Goal: Transaction & Acquisition: Purchase product/service

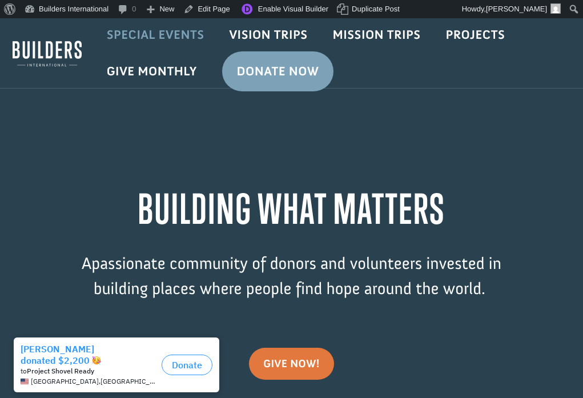
click at [177, 35] on link "Special Events" at bounding box center [155, 34] width 123 height 33
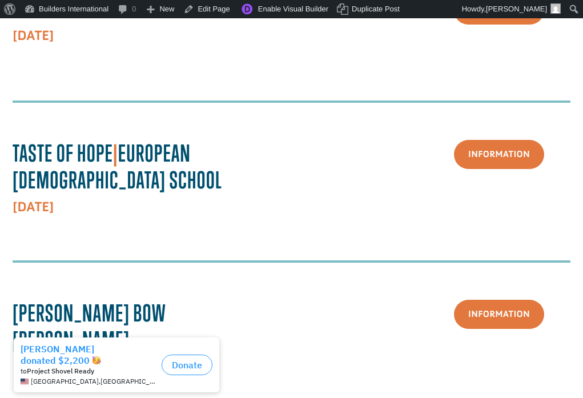
scroll to position [414, 0]
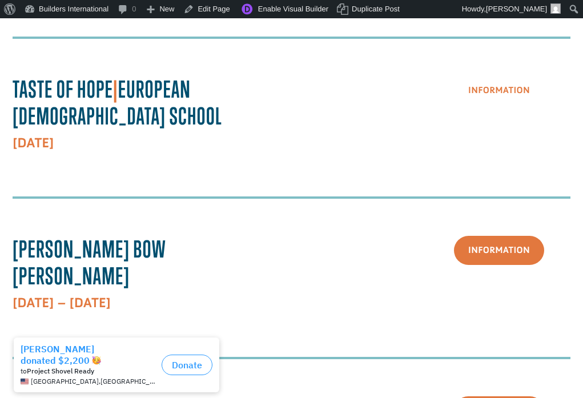
click at [504, 94] on link "Information" at bounding box center [499, 90] width 90 height 29
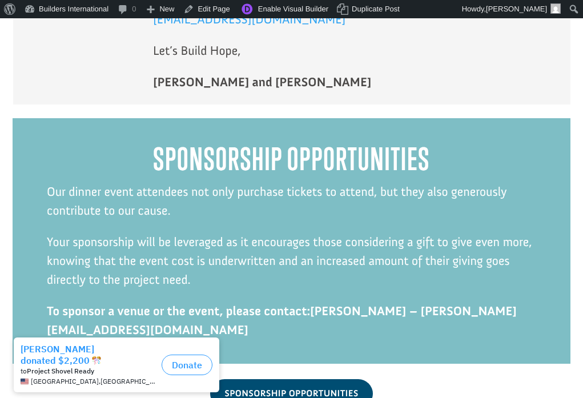
scroll to position [2891, 0]
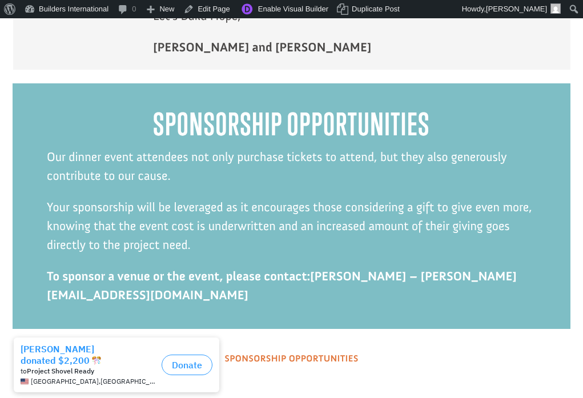
click at [321, 344] on link "Sponsorship Opportunities" at bounding box center [291, 358] width 162 height 29
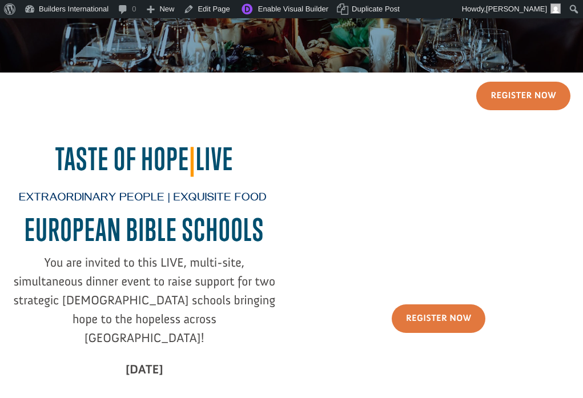
scroll to position [156, 0]
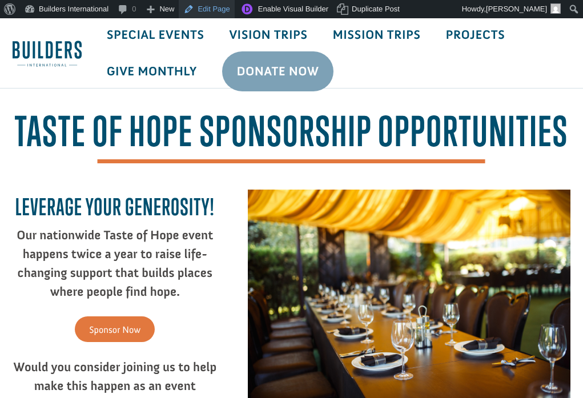
click at [213, 12] on link "Edit Page" at bounding box center [206, 9] width 55 height 18
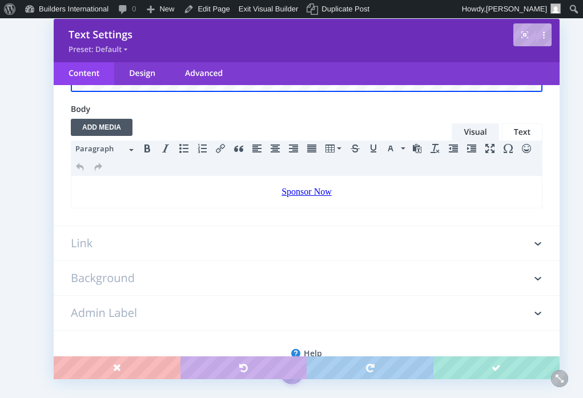
click at [265, 243] on h3 "Link" at bounding box center [306, 243] width 471 height 34
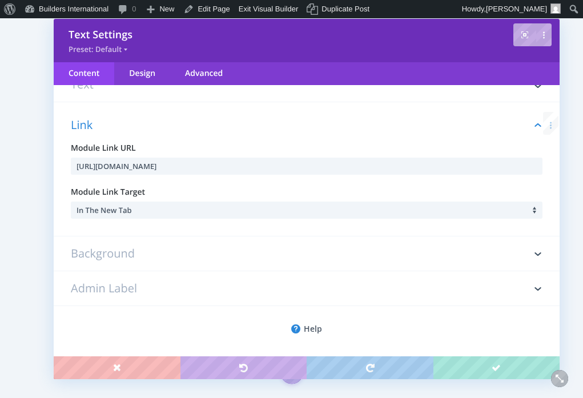
scroll to position [42, 0]
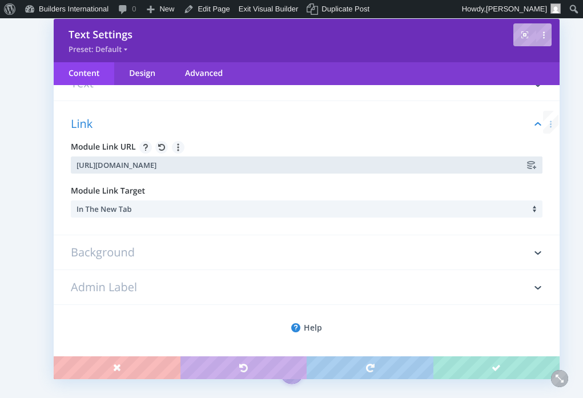
click at [269, 164] on input "https://forms.donorsnap.com/form?id=82ff4cf4-0d27-4419-ab96-37a10cb9f6ea" at bounding box center [306, 164] width 471 height 17
paste input "dsnp.co/f6QnrX"
type input "https://dsnp.co/f6QnrX"
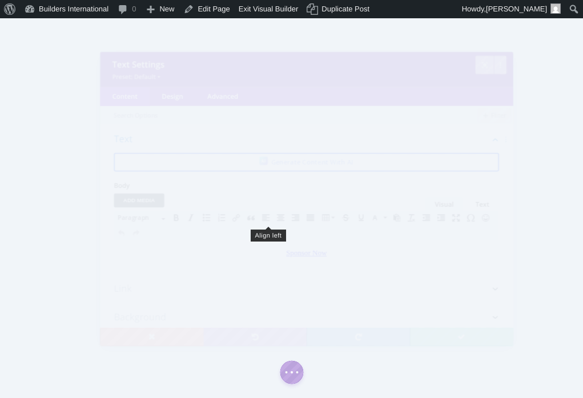
scroll to position [0, 0]
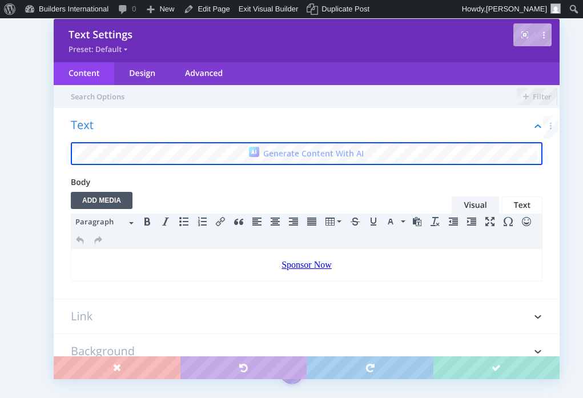
click at [212, 309] on h3 "Link" at bounding box center [306, 316] width 471 height 34
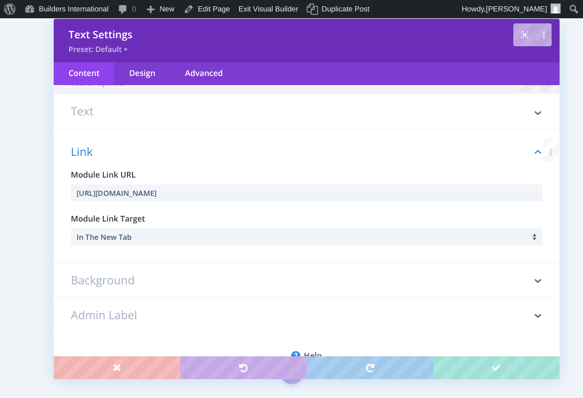
scroll to position [42, 0]
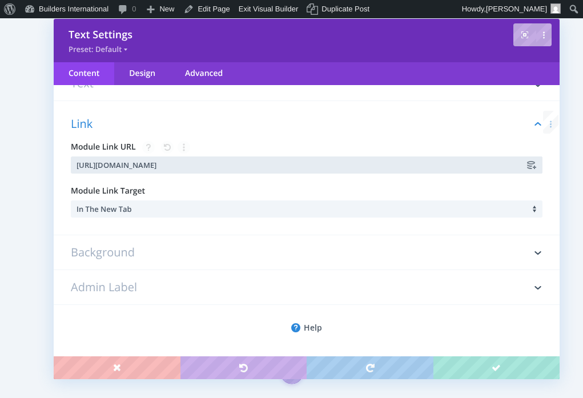
click at [289, 164] on input "https://forms.donorsnap.com/form?id=1aa5f7a9-fa5b-4dab-a320-45d7f8ea79bc" at bounding box center [306, 164] width 471 height 17
click at [289, 165] on input "https://forms.donorsnap.com/form?id=1aa5f7a9-fa5b-4dab-a320-45d7f8ea79bc" at bounding box center [306, 164] width 471 height 17
paste input "dsnp.co/f6QnrX"
type input "https://dsnp.co/f6QnrX"
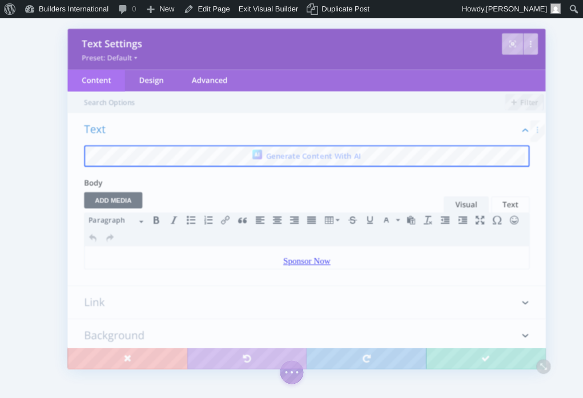
scroll to position [0, 0]
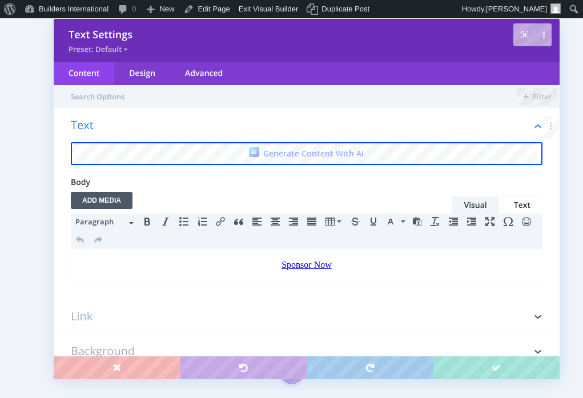
click at [237, 317] on h3 "Link" at bounding box center [306, 316] width 471 height 34
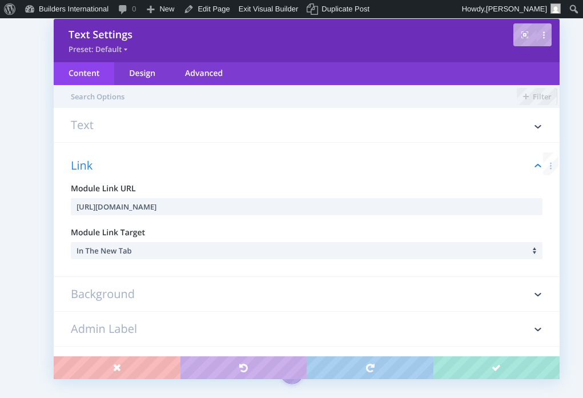
scroll to position [42, 0]
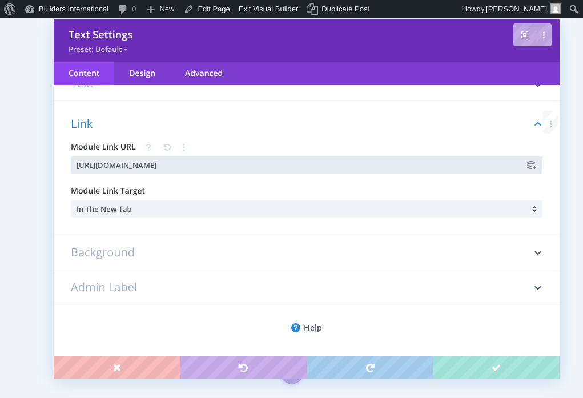
click at [282, 167] on input "https://forms.donorsnap.com/form?id=1aa5f7a9-fa5b-4dab-a320-45d7f8ea79bc" at bounding box center [306, 164] width 471 height 17
paste input "dsnp.co/f6QnrX"
type input "https://dsnp.co/f6QnrX"
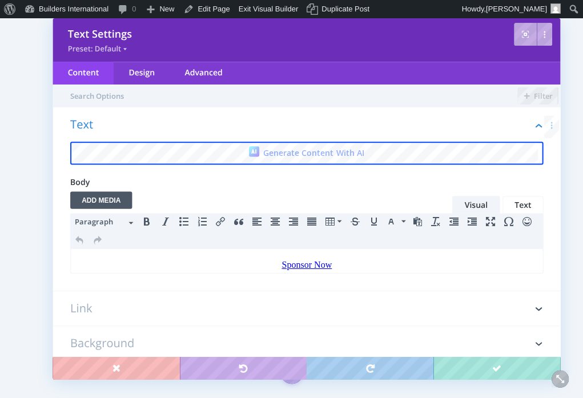
scroll to position [0, 0]
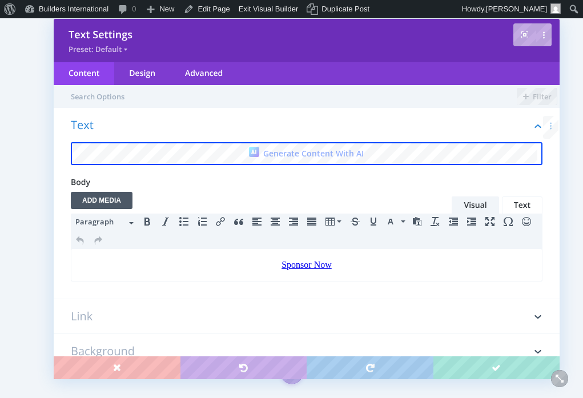
click at [275, 319] on h3 "Link" at bounding box center [306, 316] width 471 height 34
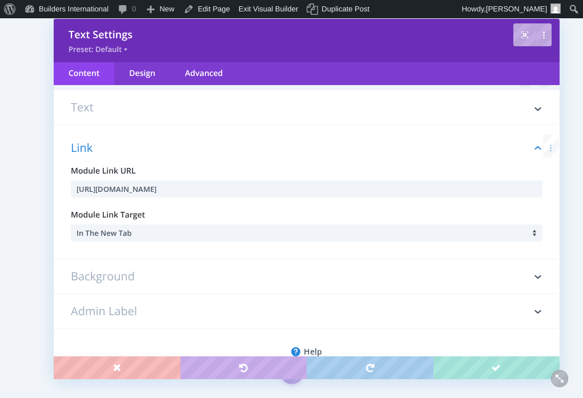
scroll to position [42, 0]
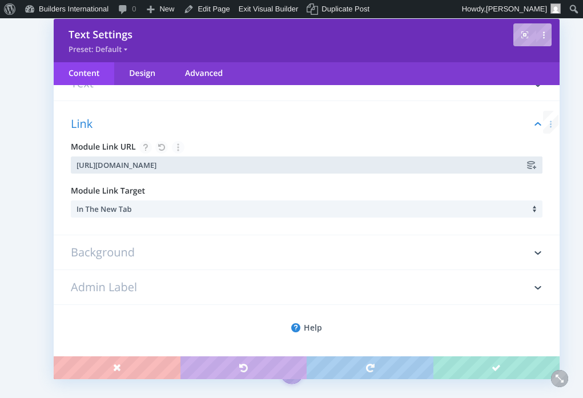
click at [259, 166] on input "https://forms.donorsnap.com/form?id=1aa5f7a9-fa5b-4dab-a320-45d7f8ea79bc" at bounding box center [306, 164] width 471 height 17
paste input "dsnp.co/f6QnrX"
type input "https://dsnp.co/f6QnrX"
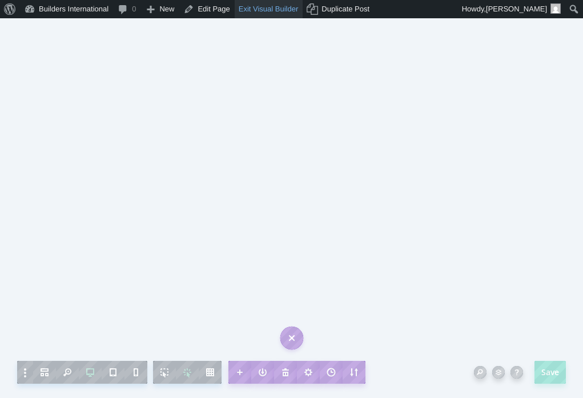
click at [279, 11] on link "Exit Visual Builder" at bounding box center [269, 9] width 68 height 18
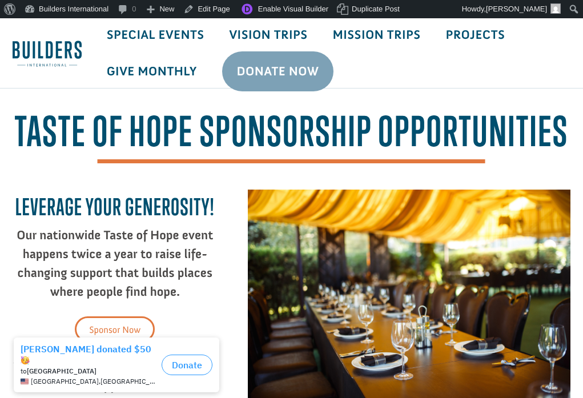
click at [118, 326] on link "Sponsor Now" at bounding box center [115, 329] width 80 height 26
click at [123, 324] on link "Sponsor Now" at bounding box center [115, 329] width 80 height 26
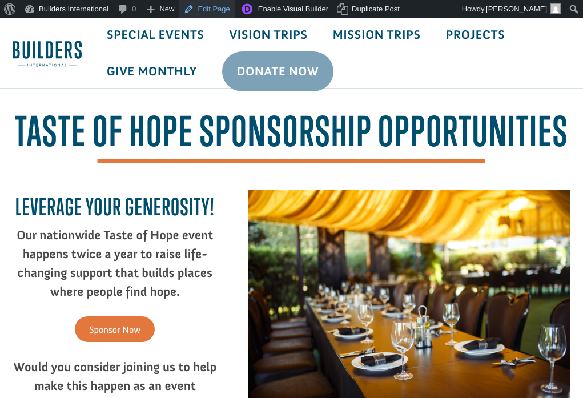
click at [216, 14] on link "Edit Page" at bounding box center [206, 9] width 55 height 18
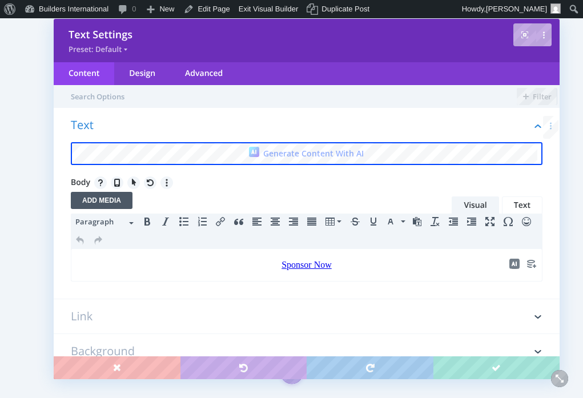
click at [389, 261] on p "Sponsor Now" at bounding box center [307, 265] width 458 height 14
click at [312, 262] on link "Sponsor Now﻿" at bounding box center [306, 265] width 53 height 10
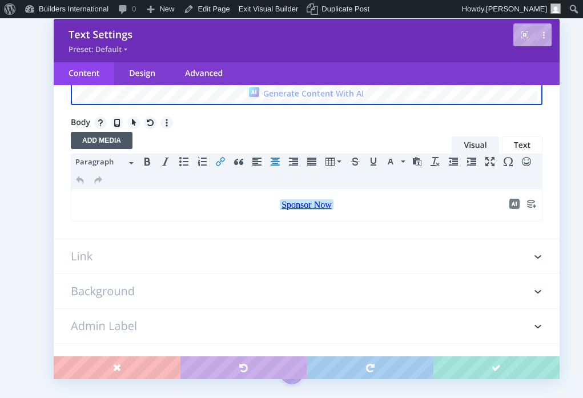
scroll to position [62, 0]
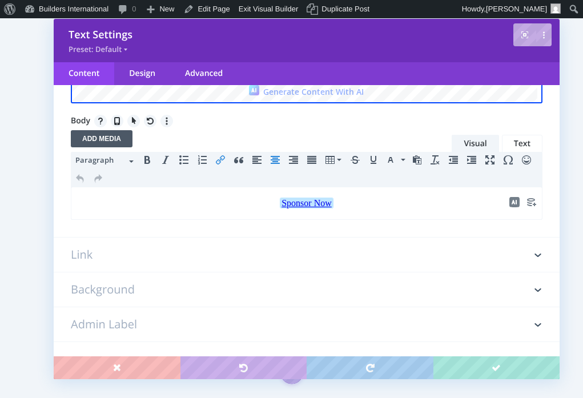
click at [520, 141] on link "Text" at bounding box center [522, 144] width 41 height 18
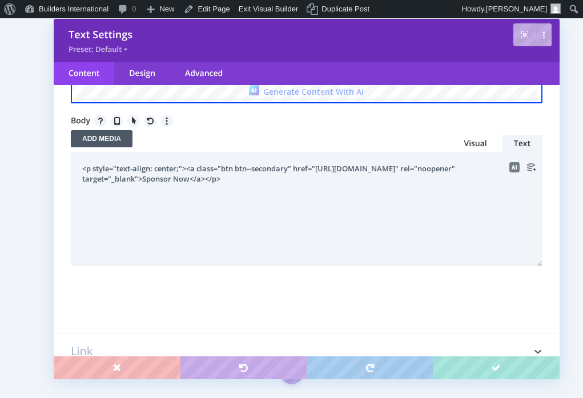
drag, startPoint x: 318, startPoint y: 169, endPoint x: 171, endPoint y: 182, distance: 147.8
click at [171, 182] on textarea "<p style="text-align: center;"><a class="btn btn--secondary" href="https://form…" at bounding box center [306, 209] width 471 height 114
paste textarea "67762-7586-43e6-a60e-584b65d830ae"
type textarea "<p style="text-align: center;"><a class="btn btn--secondary" href="https://form…"
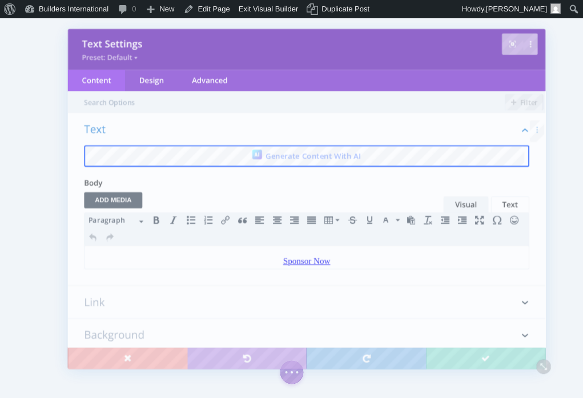
scroll to position [0, 0]
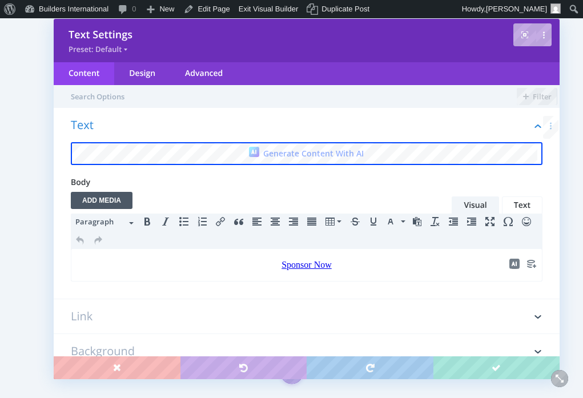
click at [512, 207] on link "Text" at bounding box center [522, 205] width 41 height 18
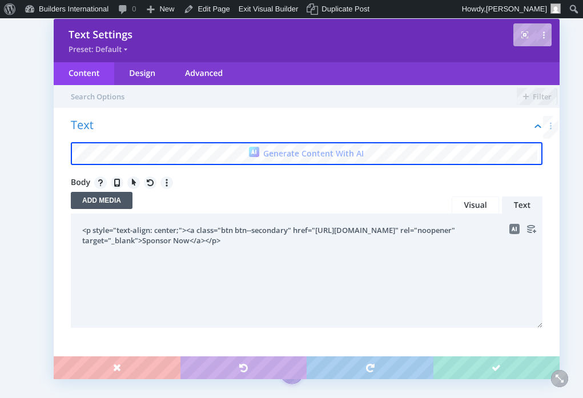
drag, startPoint x: 318, startPoint y: 228, endPoint x: 173, endPoint y: 244, distance: 146.4
click at [172, 244] on textarea "<p style="text-align: center;"><a class="btn btn--secondary" href="https://form…" at bounding box center [306, 270] width 471 height 114
paste textarea "67762-7586-43e6-a60e-584b65d830ae"
type textarea "<p style="text-align: center;"><a class="btn btn--secondary" href="https://form…"
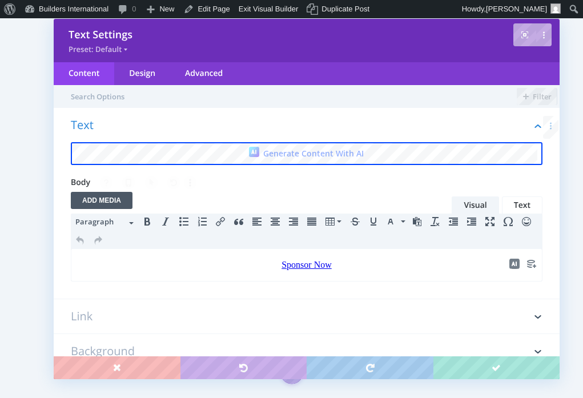
click at [514, 202] on link "Text" at bounding box center [522, 205] width 41 height 18
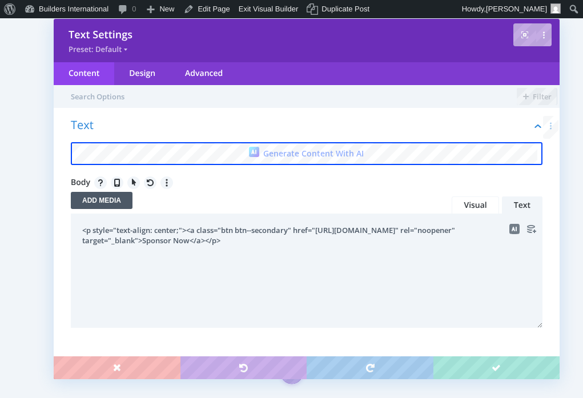
drag, startPoint x: 171, startPoint y: 244, endPoint x: 318, endPoint y: 232, distance: 148.3
click at [319, 232] on textarea "<p style="text-align: center;"><a class="btn btn--secondary" href="https://form…" at bounding box center [306, 270] width 471 height 114
paste textarea "67762-7586-43e6-a60e-584b65d830ae"
type textarea "<p style="text-align: center;"><a class="btn btn--secondary" href="https://form…"
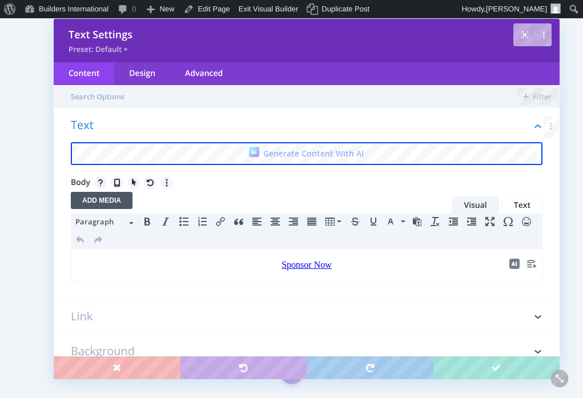
click at [520, 205] on link "Text" at bounding box center [522, 205] width 41 height 18
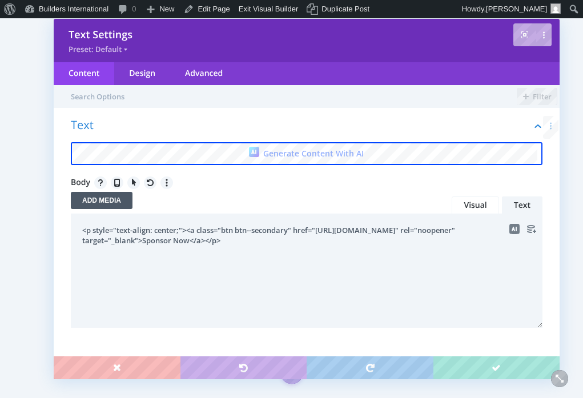
drag, startPoint x: 321, startPoint y: 229, endPoint x: 171, endPoint y: 245, distance: 150.4
click at [171, 245] on textarea "<p style="text-align: center;"><a class="btn btn--secondary" href="https://form…" at bounding box center [306, 270] width 471 height 114
paste textarea "67762-7586-43e6-a60e-584b65d830ae"
type textarea "<p style="text-align: center;"><a class="btn btn--secondary" href="https://form…"
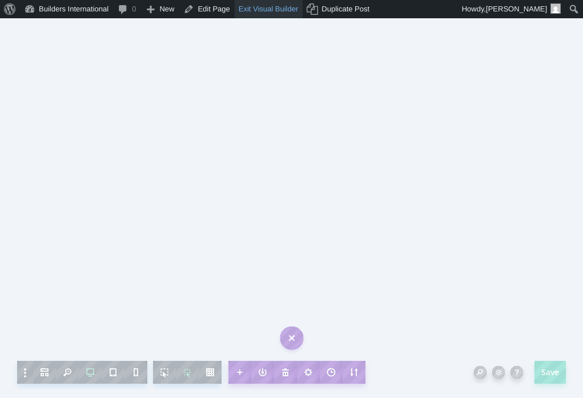
click at [277, 11] on link "Exit Visual Builder" at bounding box center [269, 9] width 68 height 18
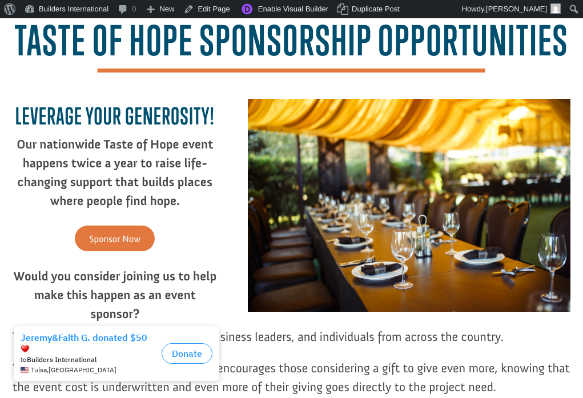
scroll to position [95, 0]
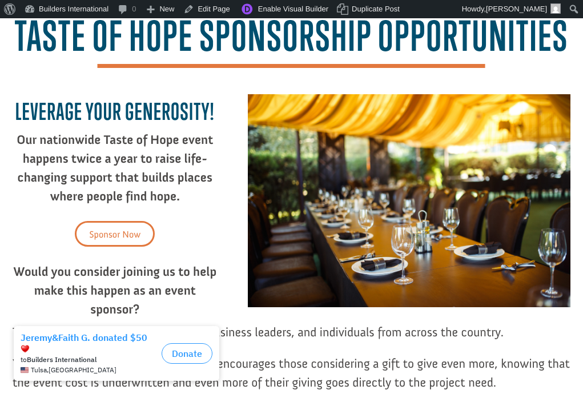
click at [129, 231] on link "Sponsor Now" at bounding box center [115, 234] width 80 height 26
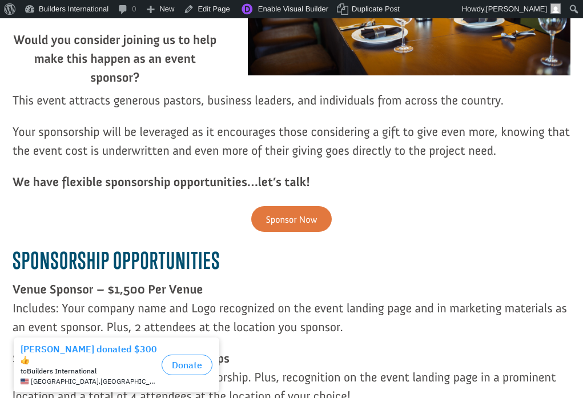
scroll to position [337, 0]
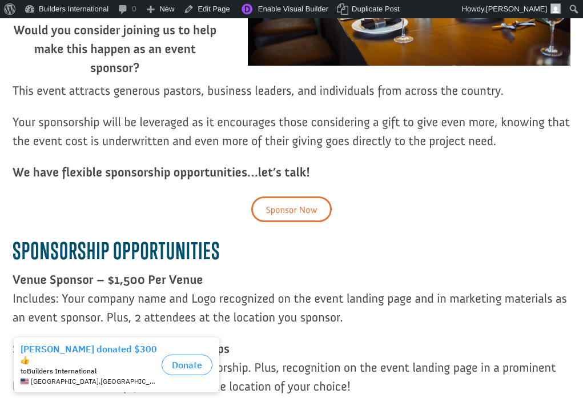
click at [305, 211] on link "Sponsor Now" at bounding box center [291, 209] width 80 height 26
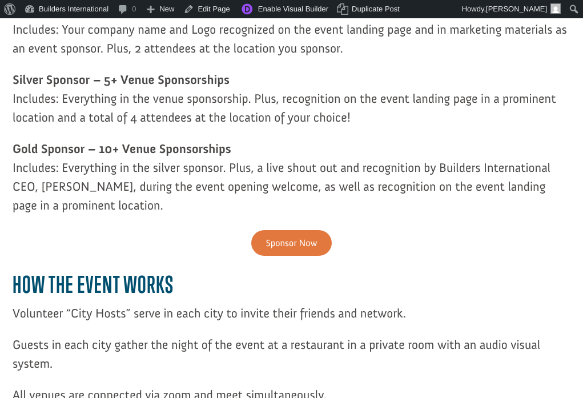
scroll to position [611, 0]
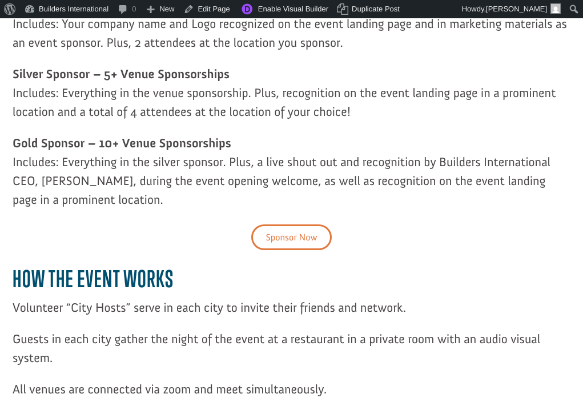
click at [299, 235] on link "Sponsor Now" at bounding box center [291, 237] width 80 height 26
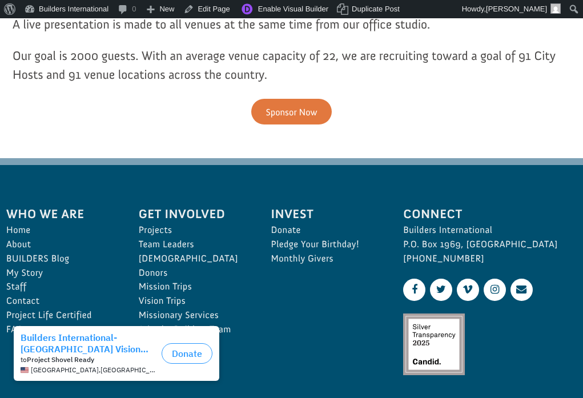
scroll to position [1048, 0]
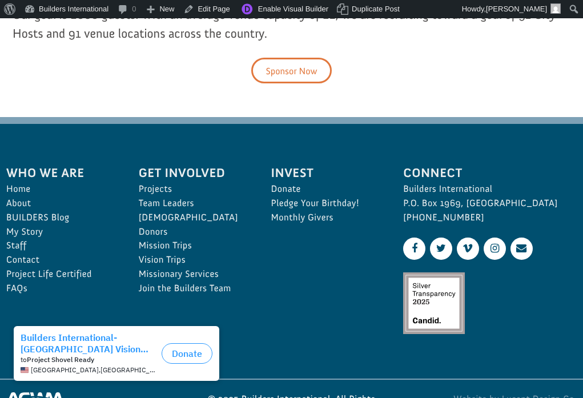
click at [298, 70] on link "Sponsor Now" at bounding box center [291, 71] width 80 height 26
